Goal: Task Accomplishment & Management: Manage account settings

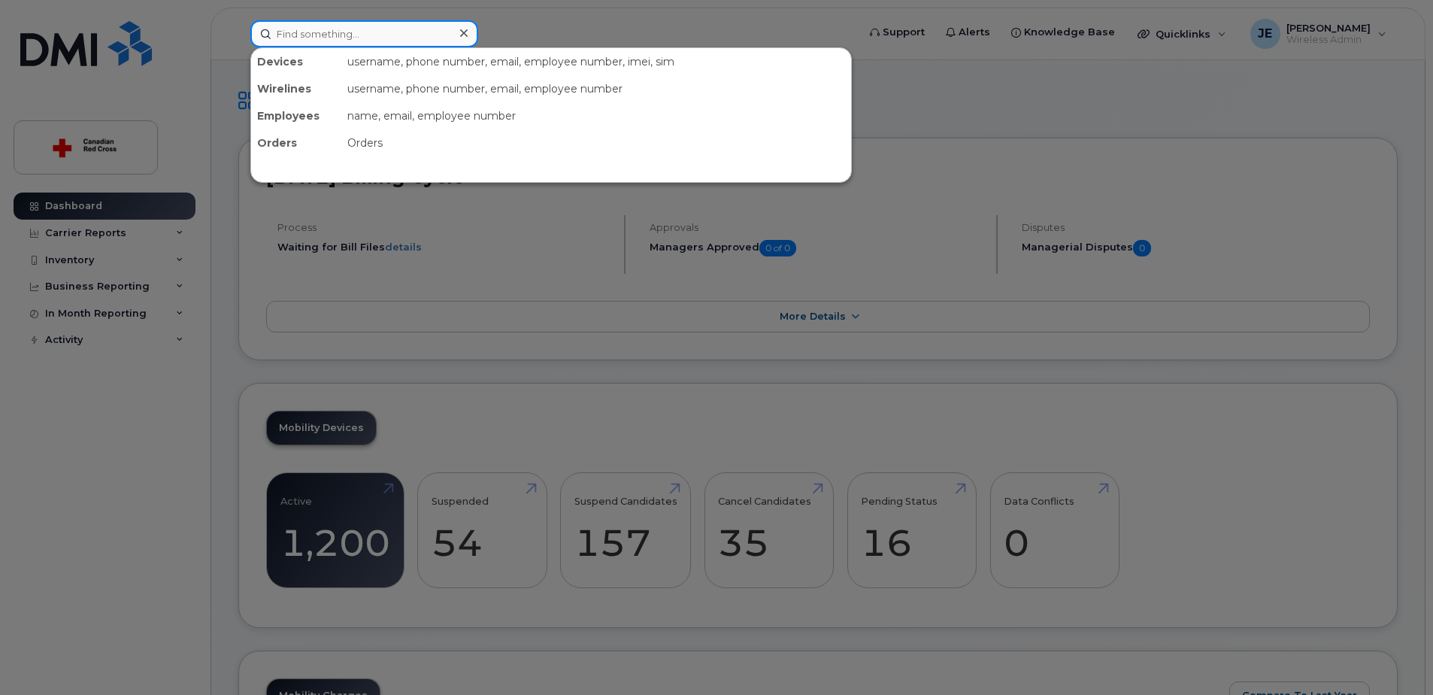
paste input "JXVXH06MWM"
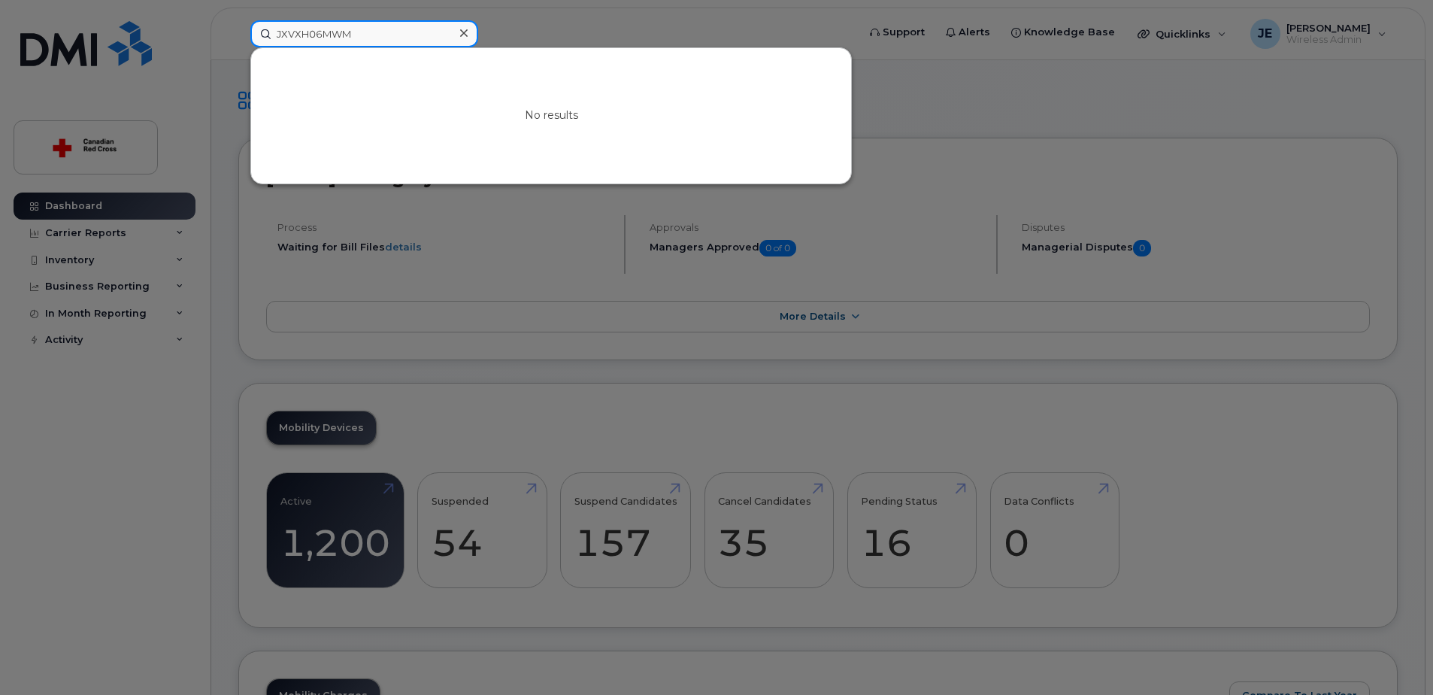
type input "JXVXH06MWM"
click at [461, 35] on icon at bounding box center [464, 33] width 8 height 12
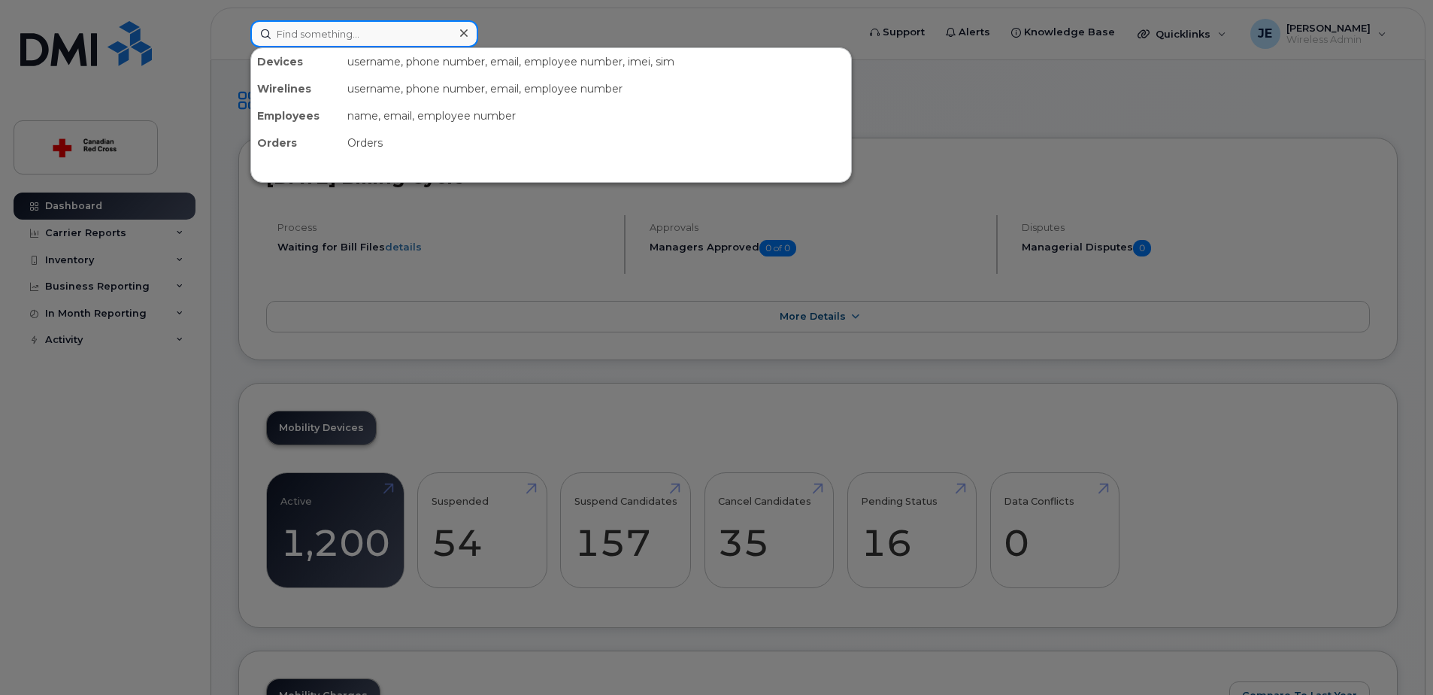
paste input "350596488649016"
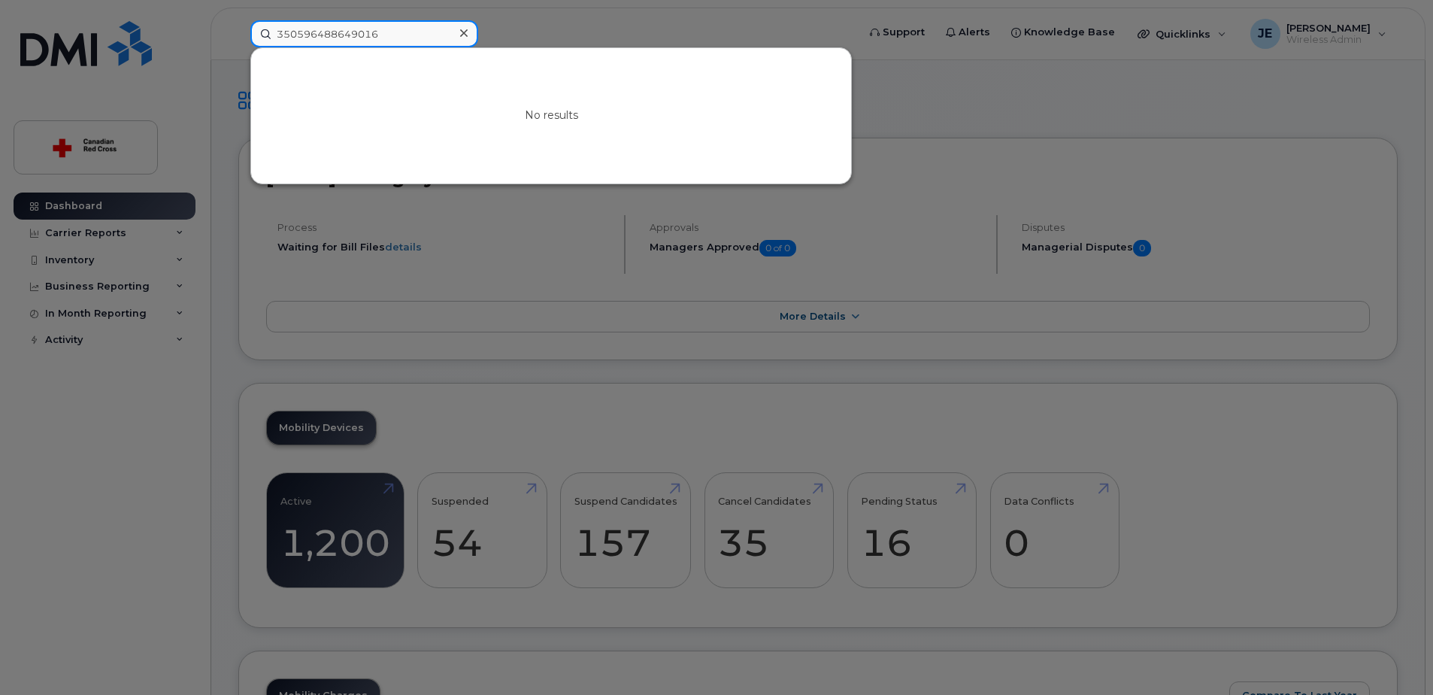
click at [418, 34] on input "350596488649016" at bounding box center [364, 33] width 228 height 27
paste input "5757077"
type input "350596485757077"
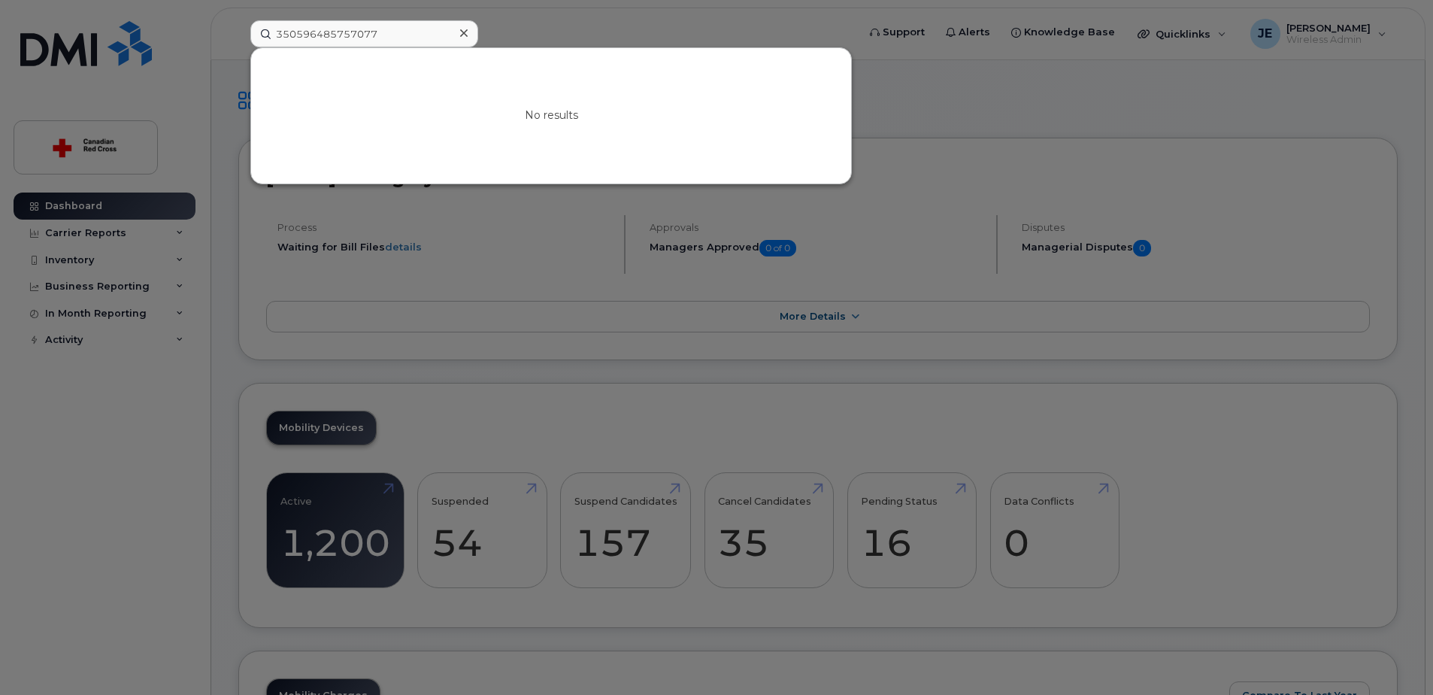
click at [462, 32] on icon at bounding box center [464, 33] width 8 height 8
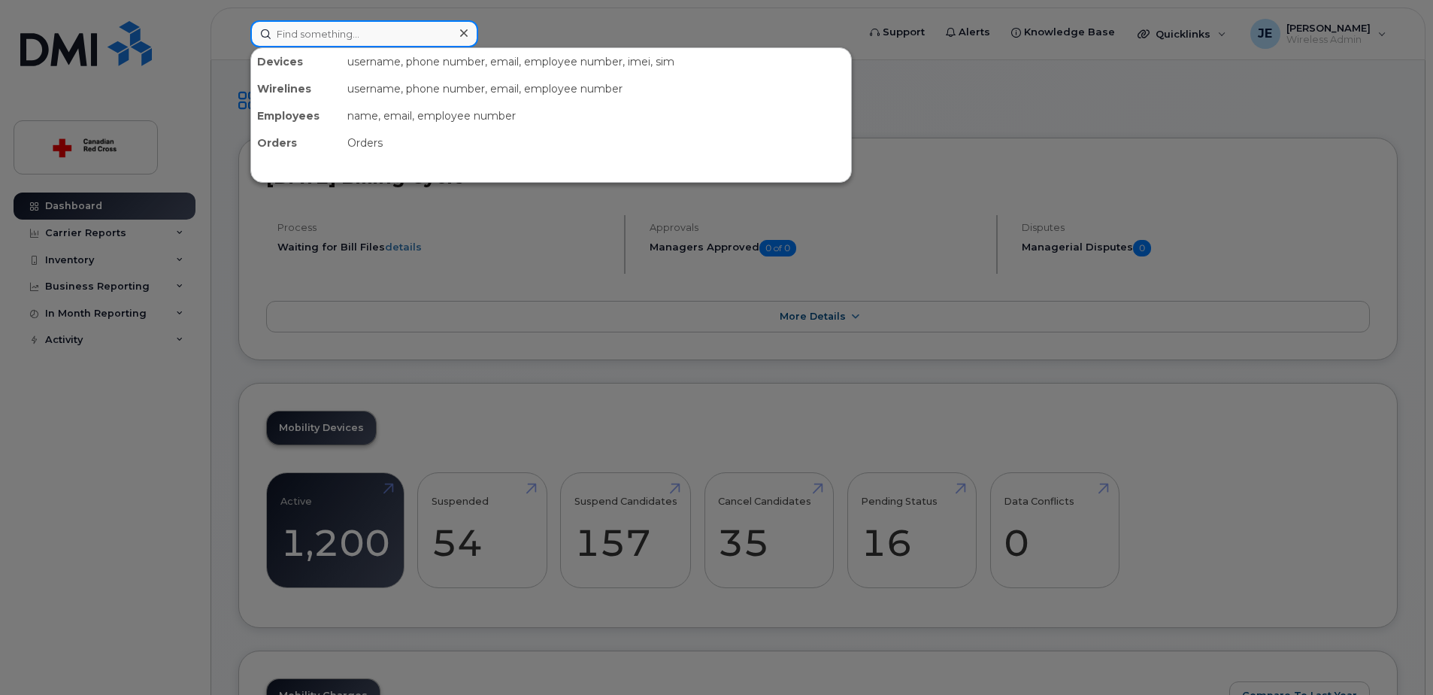
paste input "MPUD3VC/A"
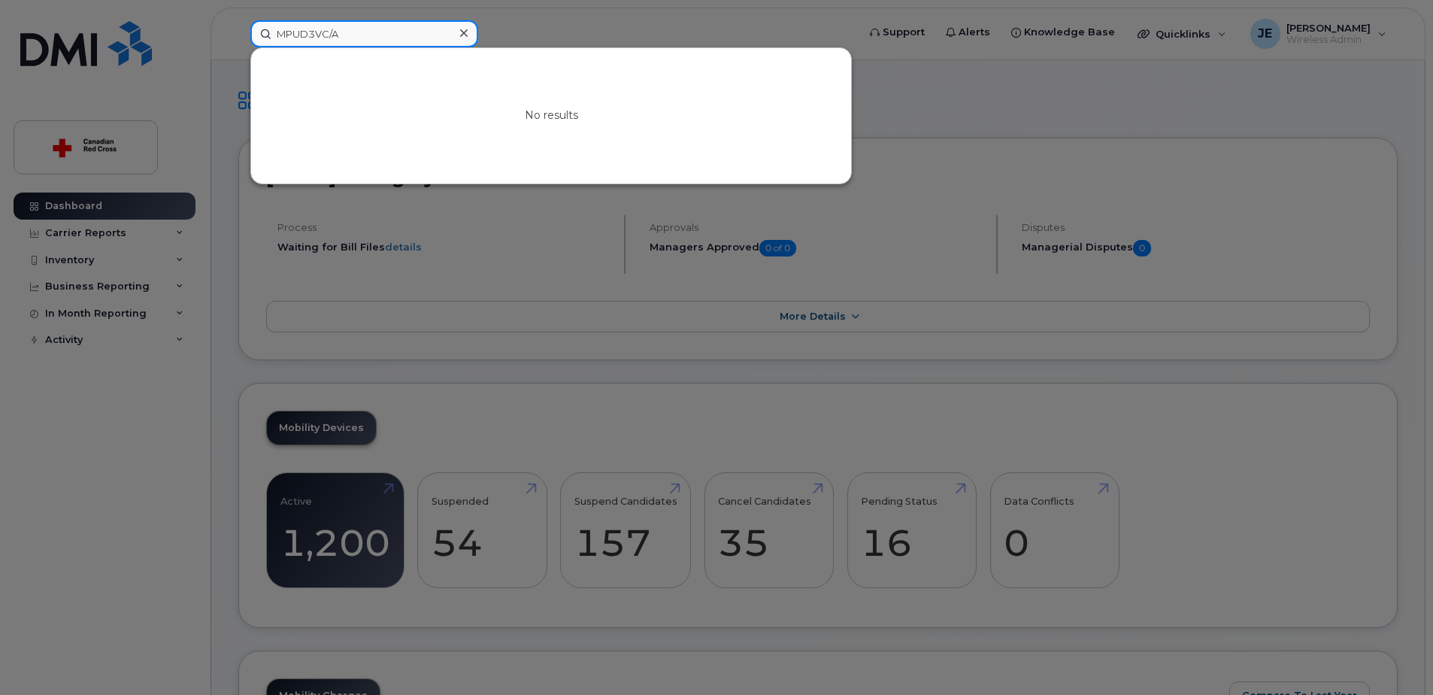
type input "MPUD3VC/A"
click at [383, 36] on input "MPUD3VC/A" at bounding box center [364, 33] width 228 height 27
click at [464, 36] on icon at bounding box center [464, 33] width 8 height 12
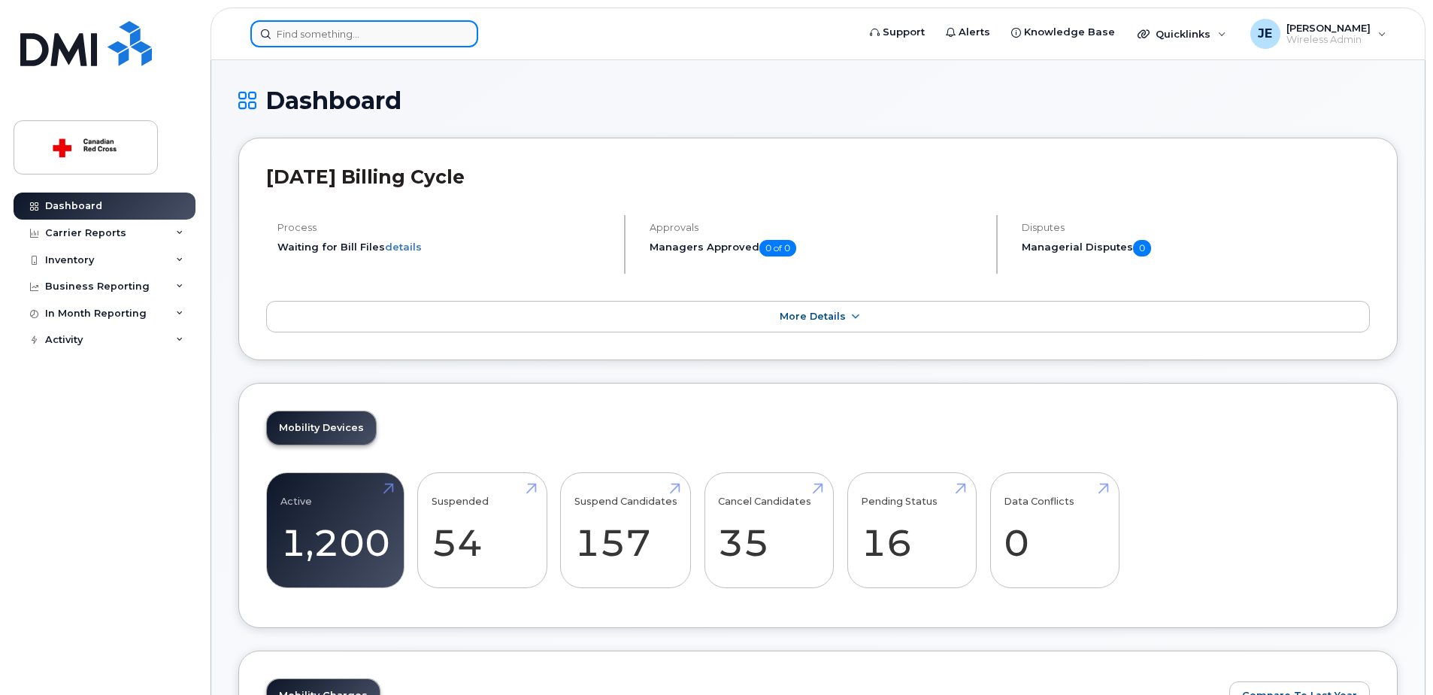
click at [450, 32] on input at bounding box center [364, 33] width 228 height 27
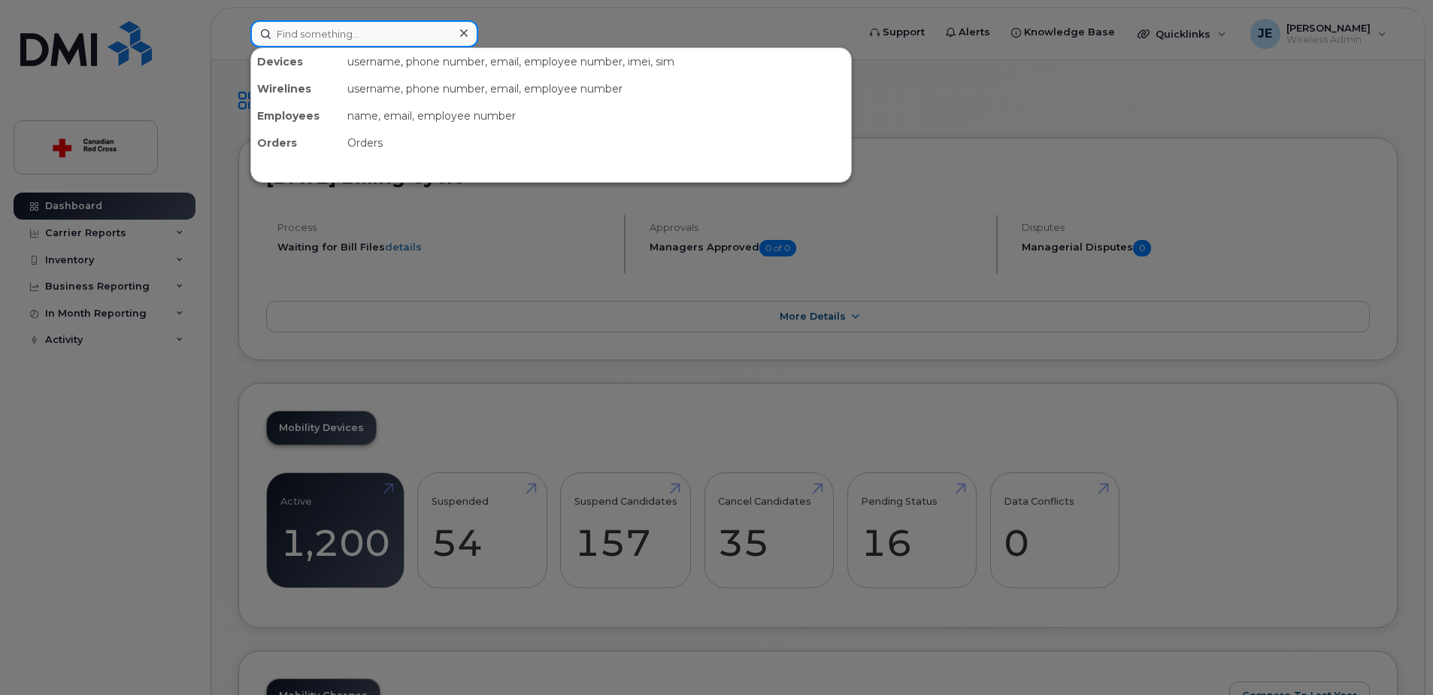
paste input "14039238471"
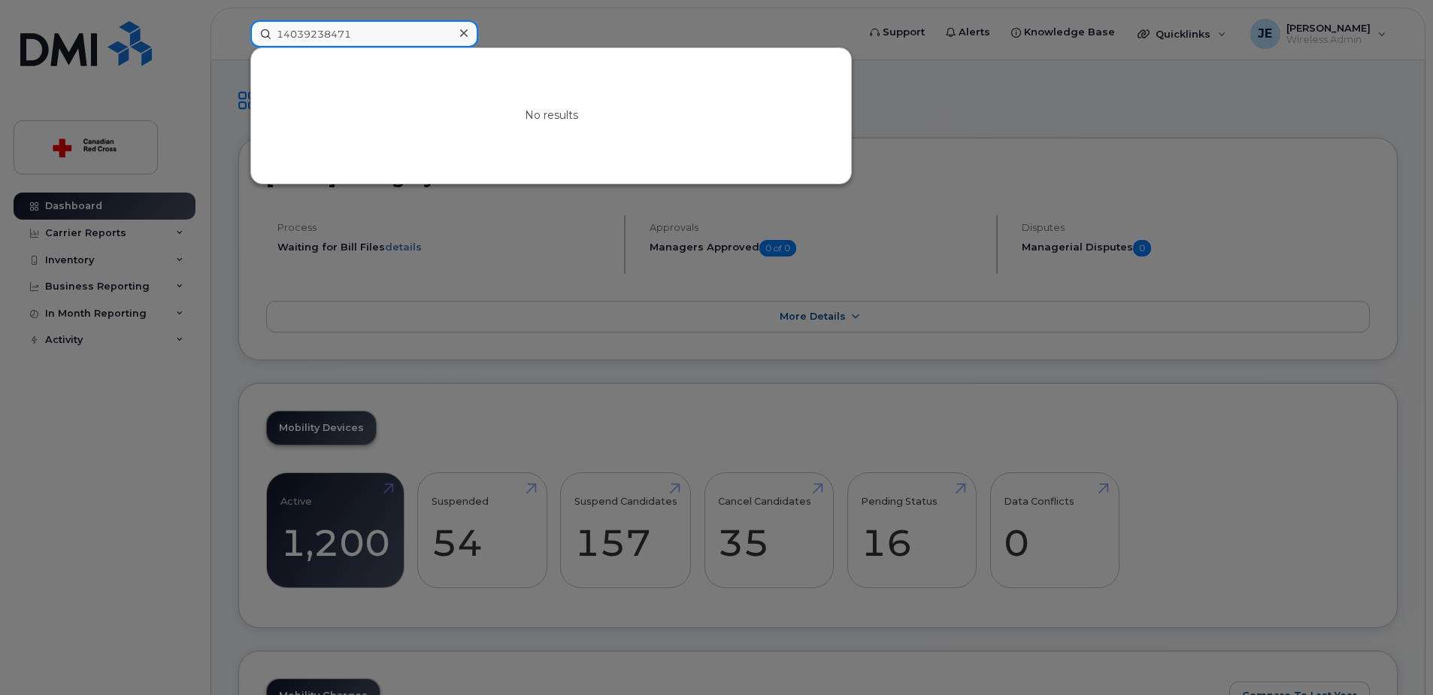
click at [284, 35] on input "14039238471" at bounding box center [364, 33] width 228 height 27
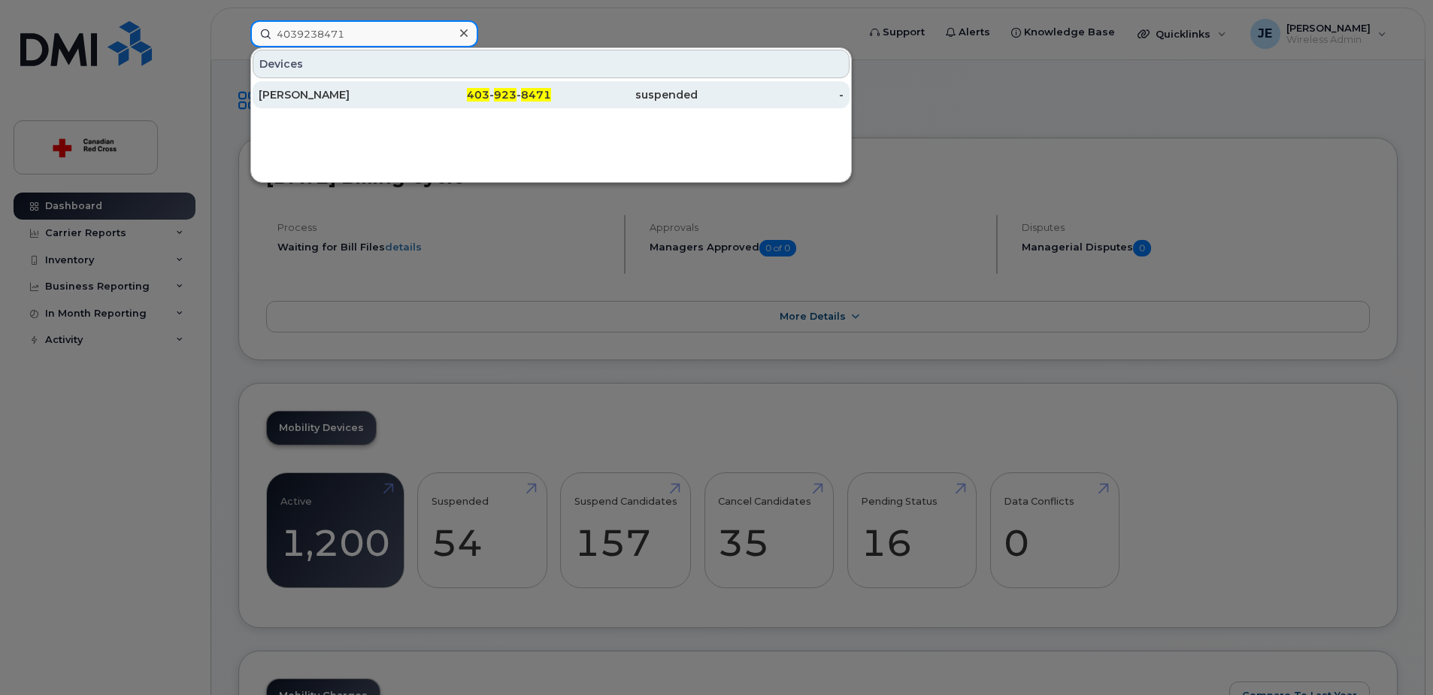
type input "4039238471"
click at [302, 97] on div "[PERSON_NAME]" at bounding box center [332, 94] width 147 height 15
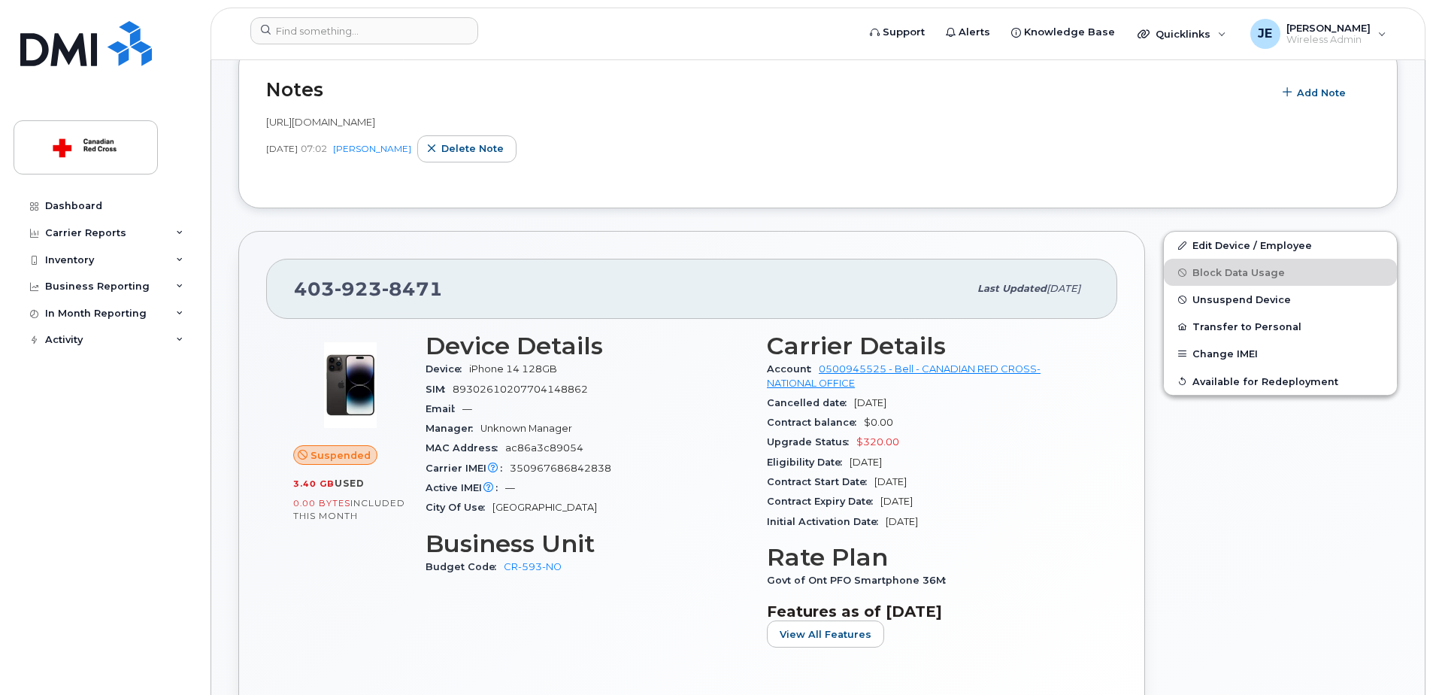
scroll to position [226, 0]
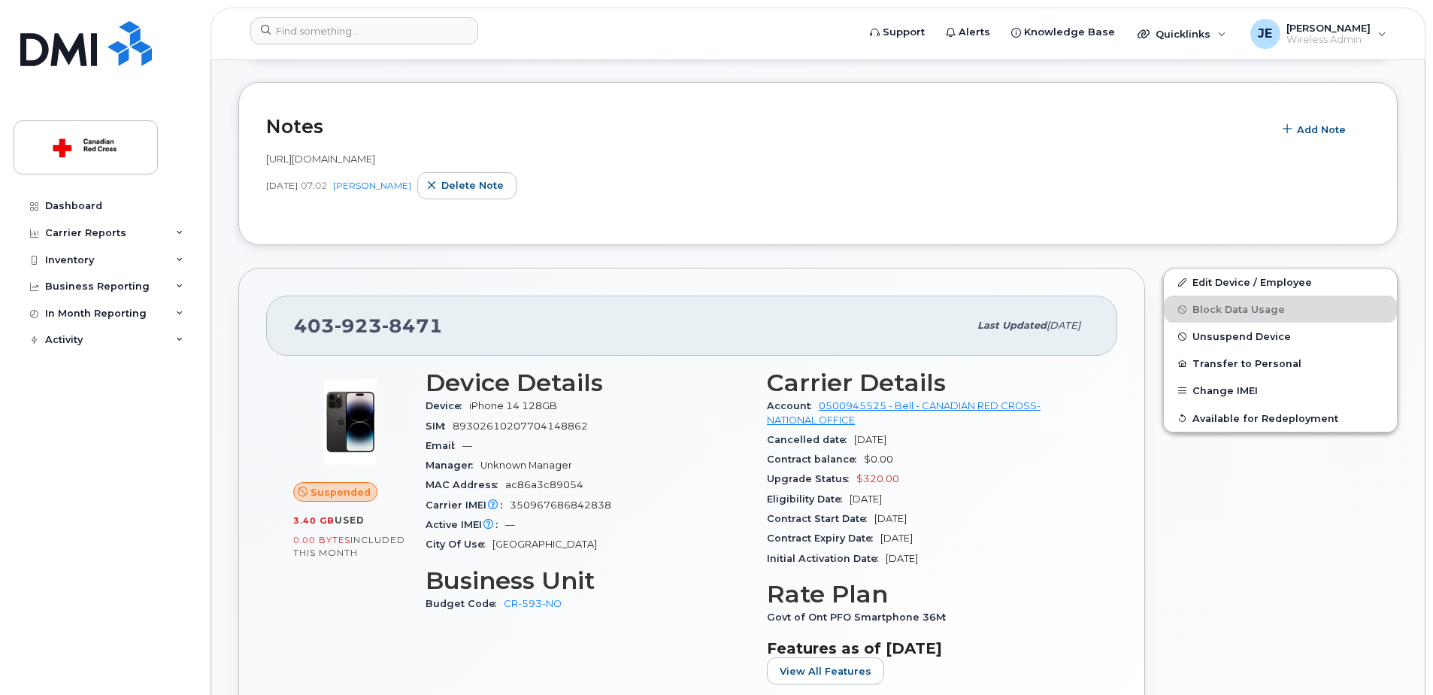
click at [375, 156] on span "https://crcssupport.atlassian.net/browse/IS-161427" at bounding box center [320, 159] width 109 height 12
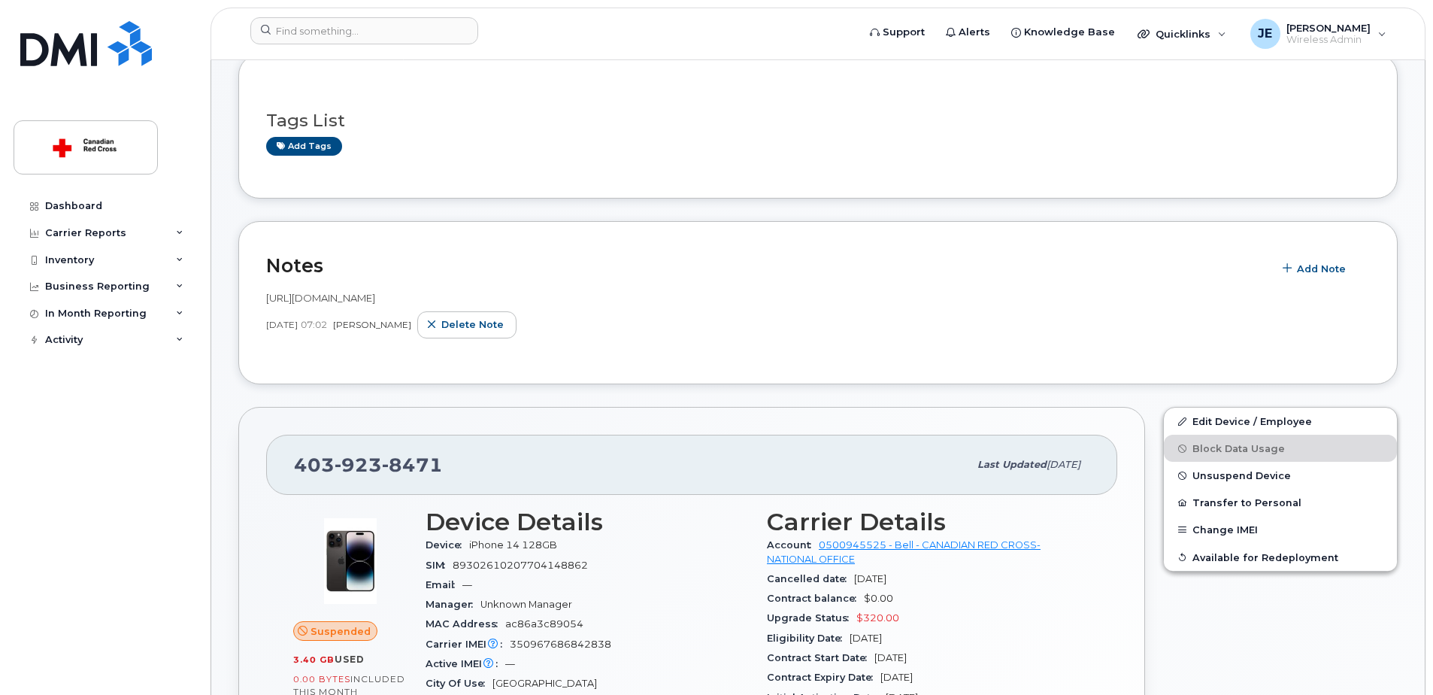
scroll to position [75, 0]
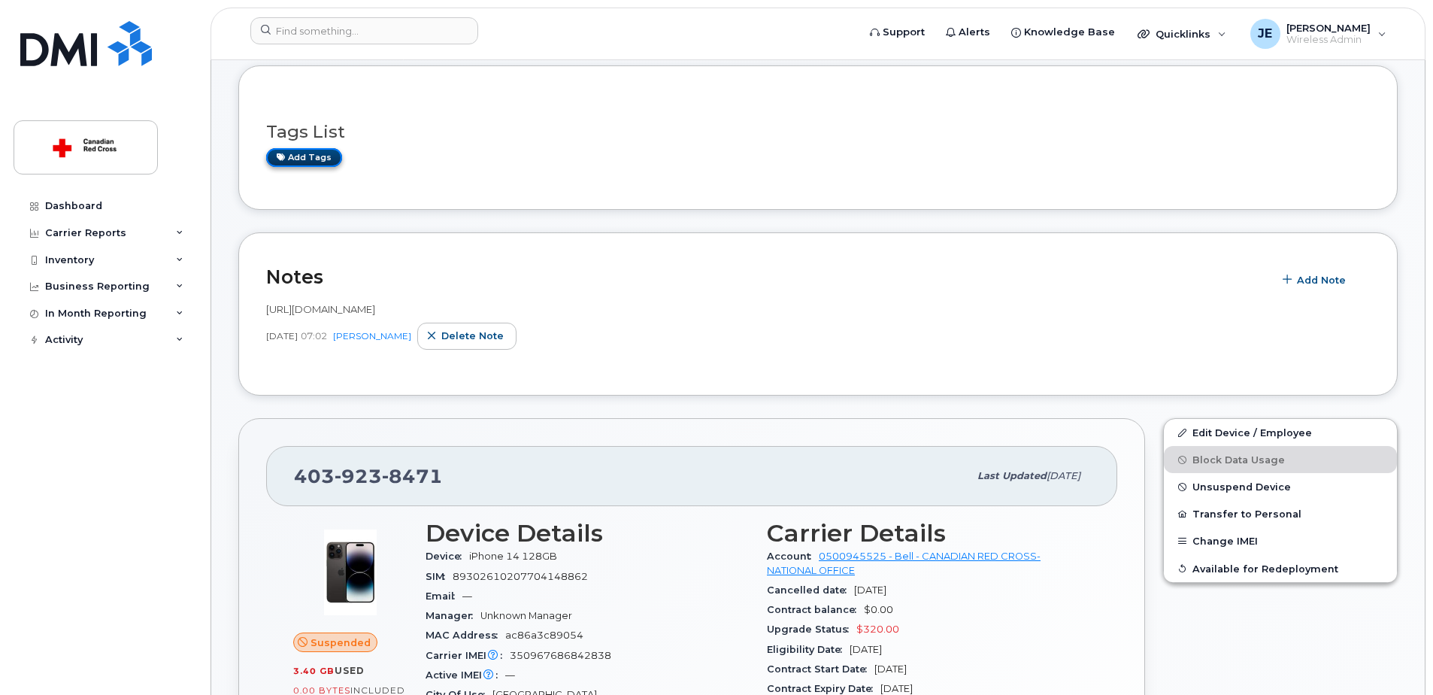
click at [323, 163] on link "Add tags" at bounding box center [304, 157] width 76 height 19
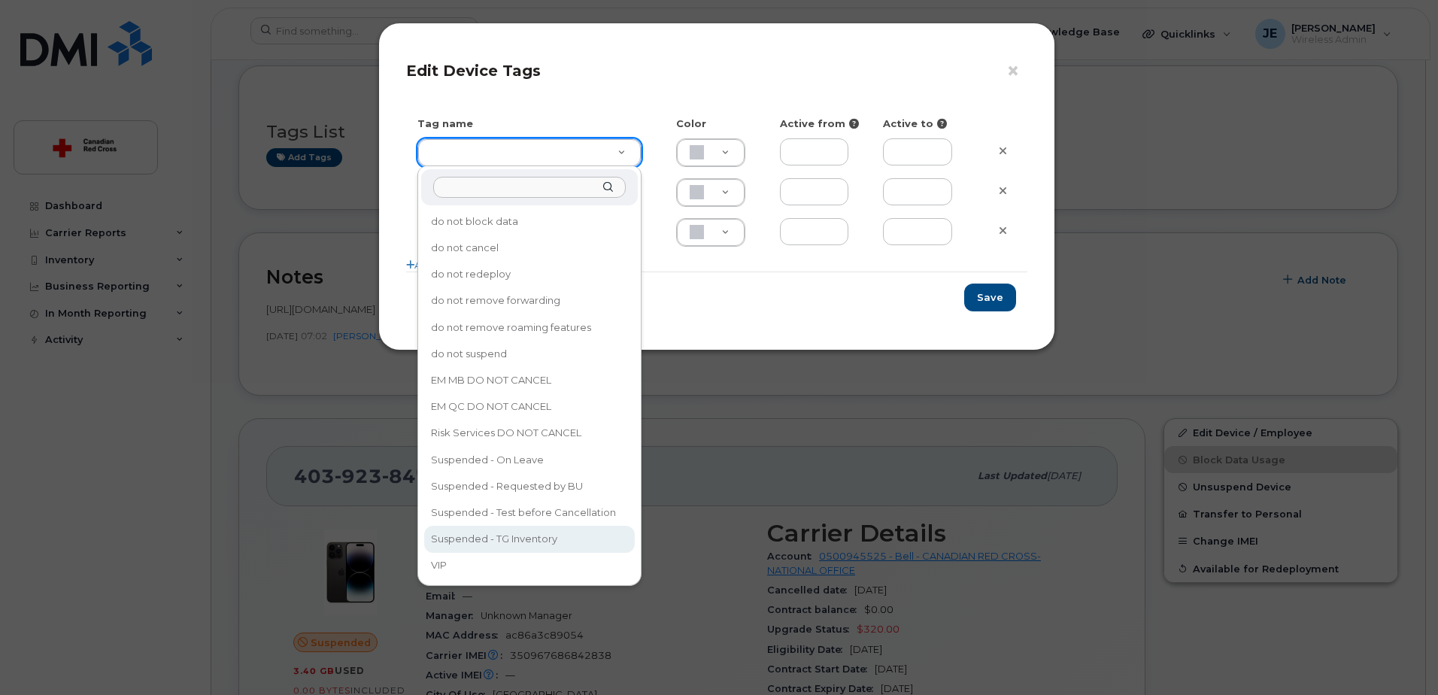
type input "Suspended - TG Inventory"
type input "ABD3FF"
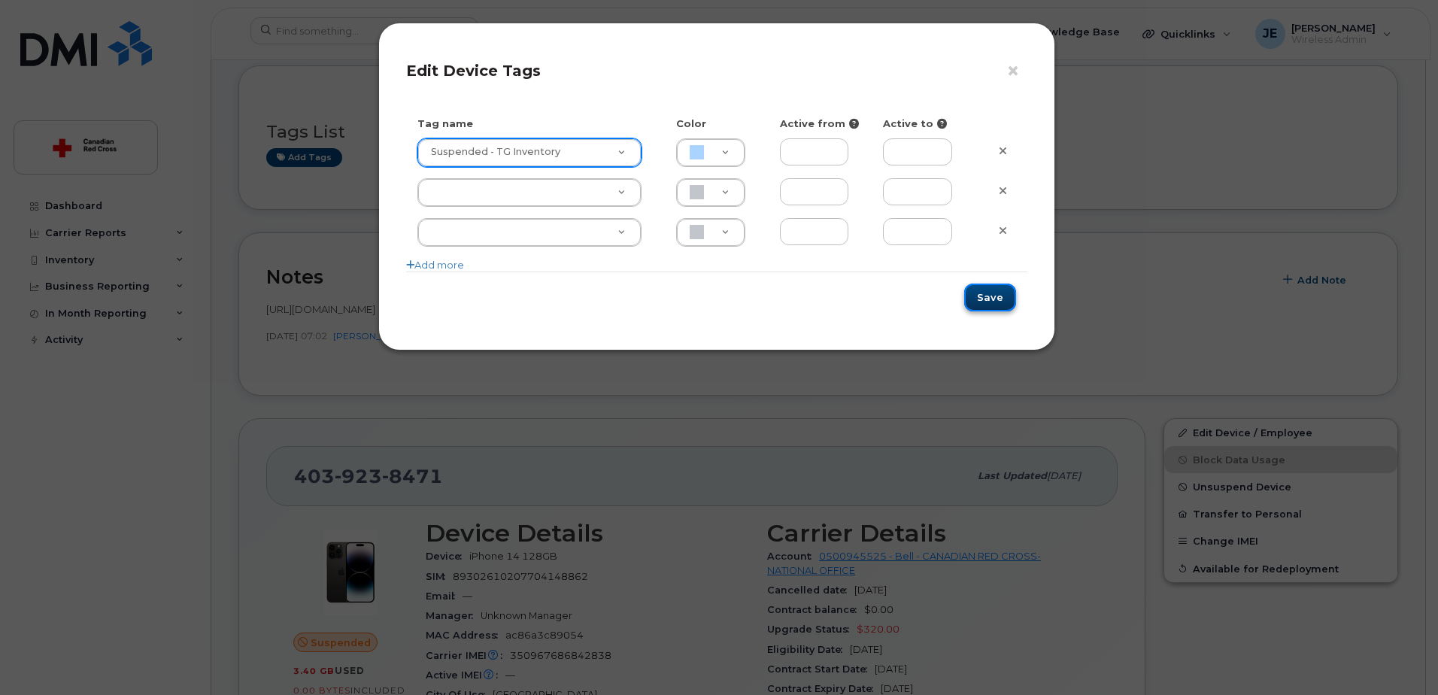
click at [995, 299] on button "Save" at bounding box center [990, 298] width 52 height 28
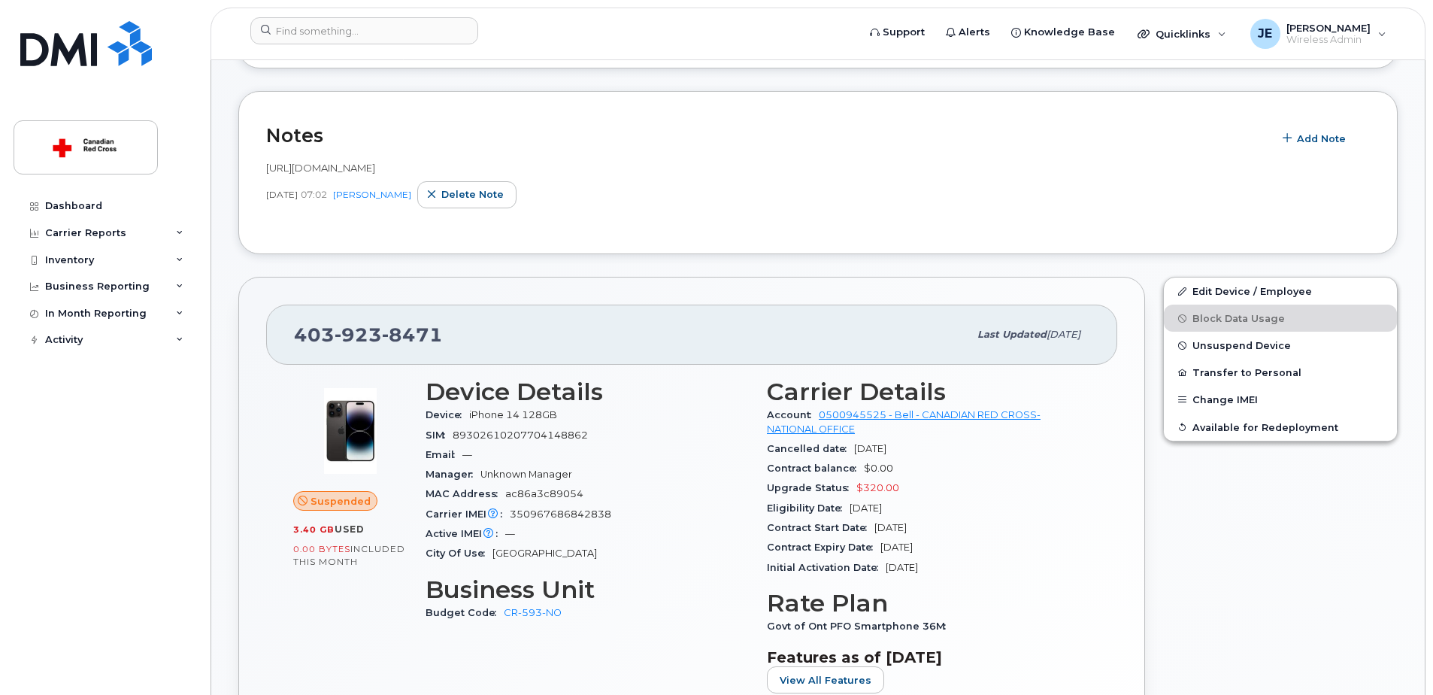
scroll to position [226, 0]
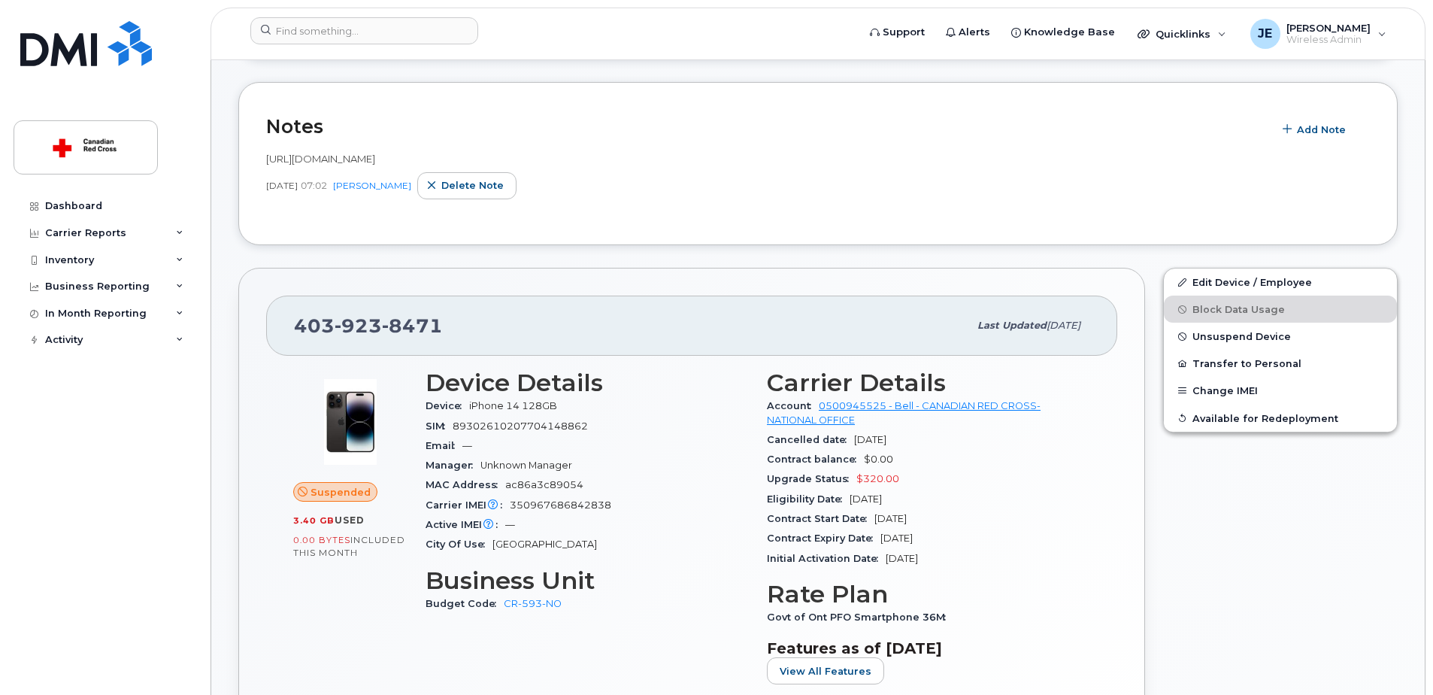
drag, startPoint x: 477, startPoint y: 159, endPoint x: 520, endPoint y: 157, distance: 42.9
click at [520, 157] on div "https://crcssupport.atlassian.net/browse/IS-161427" at bounding box center [818, 159] width 1104 height 14
copy span "161427"
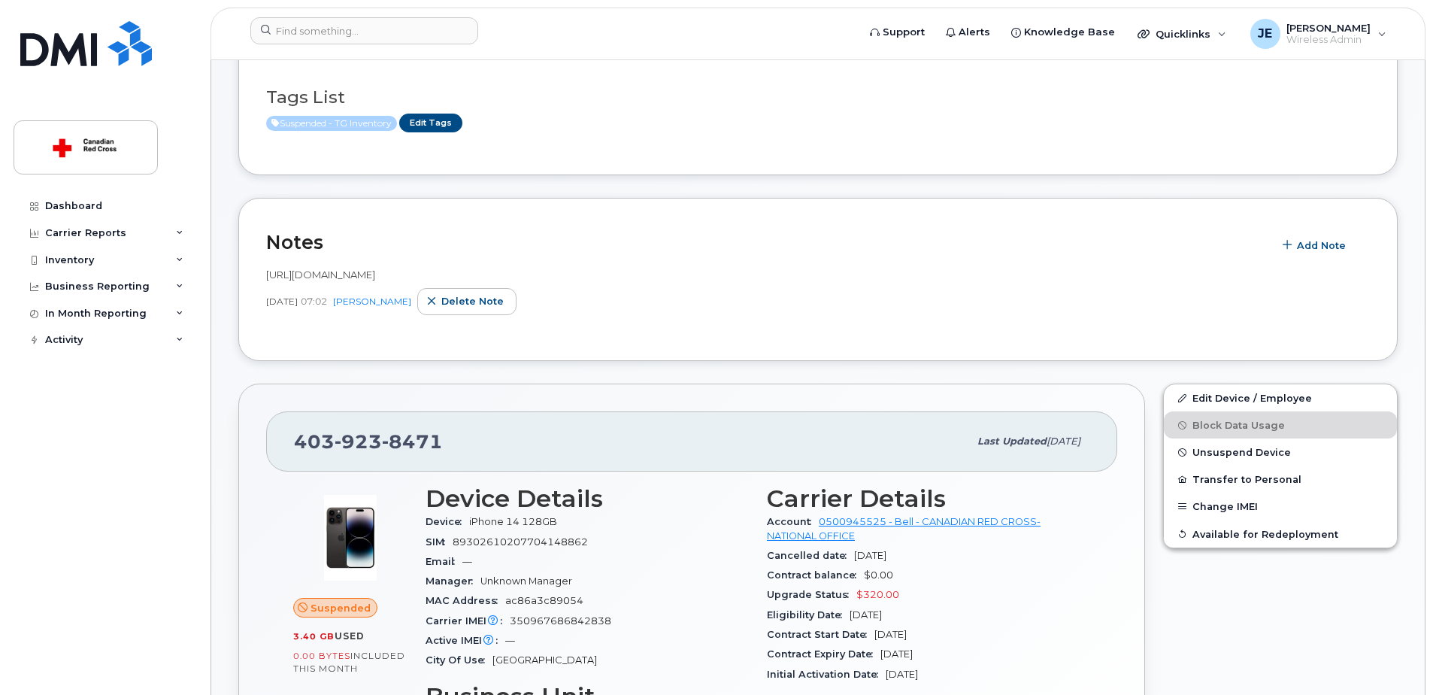
scroll to position [0, 0]
